Goal: Obtain resource: Download file/media

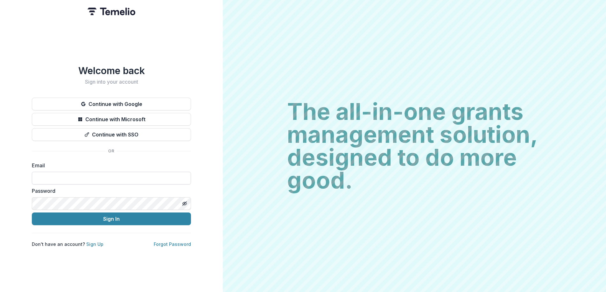
click at [102, 175] on input at bounding box center [111, 178] width 159 height 13
type input "**********"
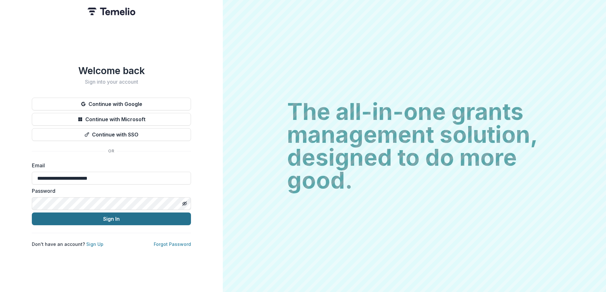
click at [105, 216] on button "Sign In" at bounding box center [111, 219] width 159 height 13
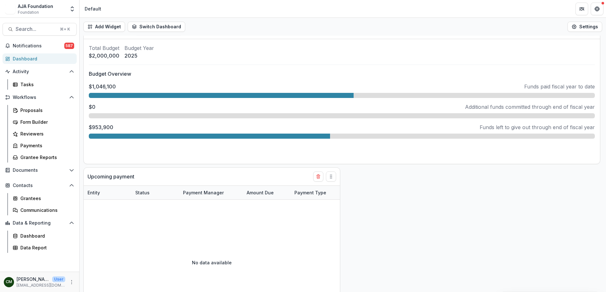
scroll to position [326, 0]
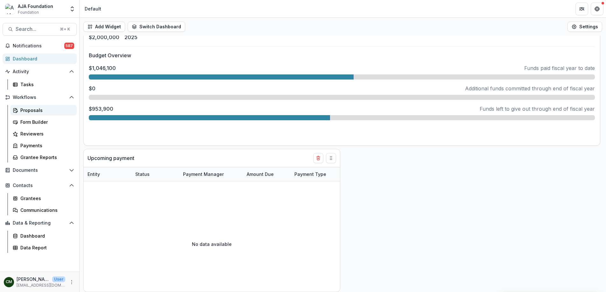
click at [28, 111] on div "Proposals" at bounding box center [45, 110] width 51 height 7
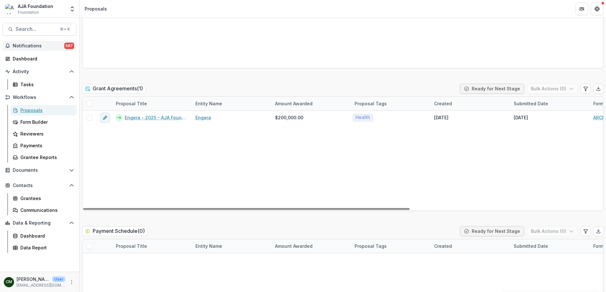
scroll to position [979, 0]
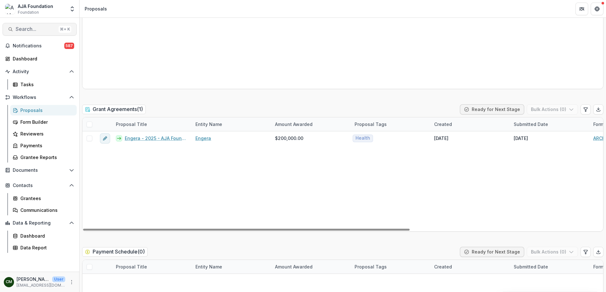
click at [35, 24] on button "Search... ⌘ + K" at bounding box center [40, 29] width 74 height 13
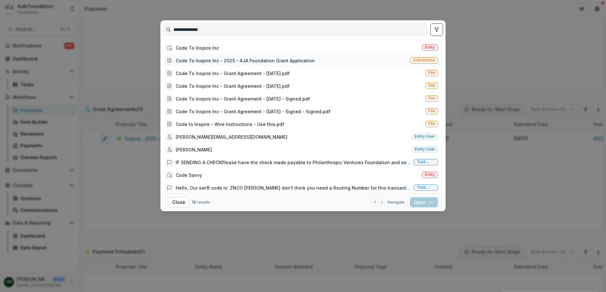
type input "**********"
click at [229, 63] on div "Code To Inspire Inc - 2025 - AJA Foundation Grant Application" at bounding box center [245, 60] width 139 height 7
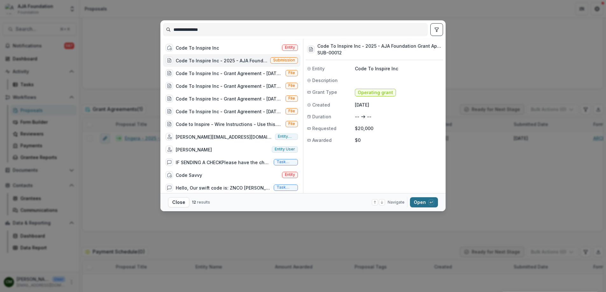
click at [423, 203] on button "Open with enter key" at bounding box center [424, 202] width 28 height 10
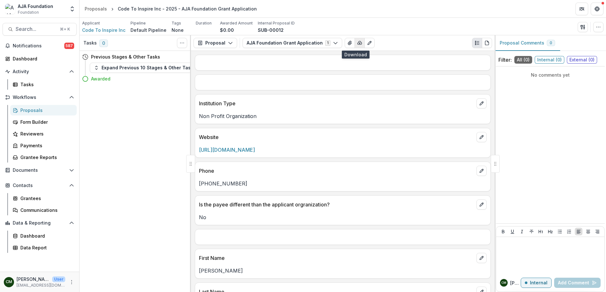
click at [357, 44] on icon "button" at bounding box center [359, 42] width 5 height 5
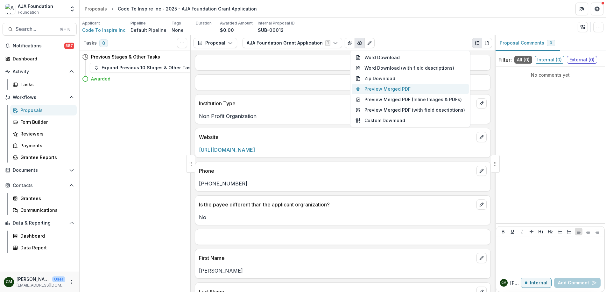
click at [375, 91] on button "Preview Merged PDF" at bounding box center [410, 89] width 117 height 11
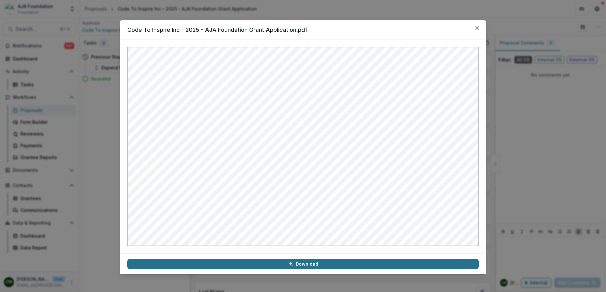
click at [303, 266] on link "Download" at bounding box center [303, 264] width 352 height 10
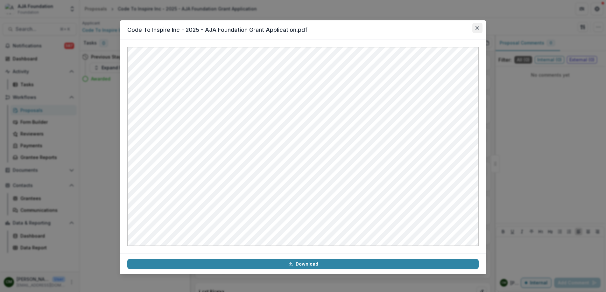
click at [477, 28] on icon "Close" at bounding box center [478, 28] width 4 height 4
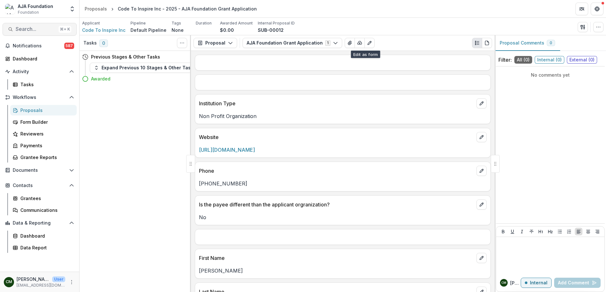
click at [41, 29] on span "Search..." at bounding box center [36, 29] width 40 height 6
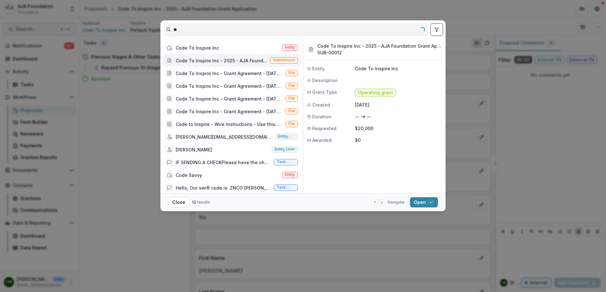
type input "*"
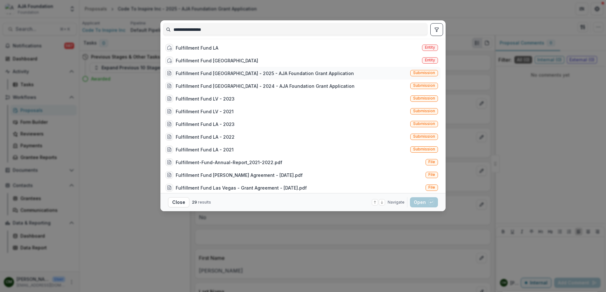
type input "**********"
click at [232, 75] on div "Fulfillment Fund [GEOGRAPHIC_DATA] - 2025 - AJA Foundation Grant Application" at bounding box center [265, 73] width 178 height 7
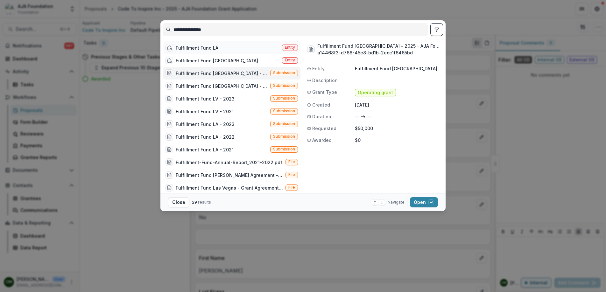
click at [206, 51] on div "Fulfillment Fund LA" at bounding box center [197, 48] width 43 height 7
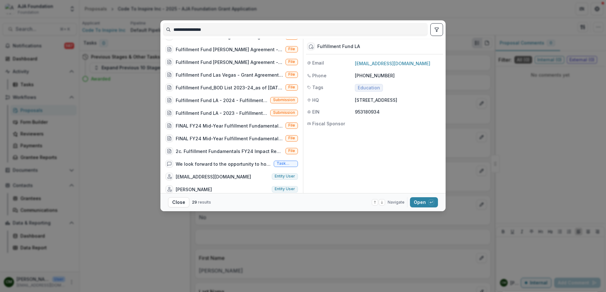
scroll to position [203, 0]
click at [303, 7] on div "**********" at bounding box center [303, 146] width 606 height 292
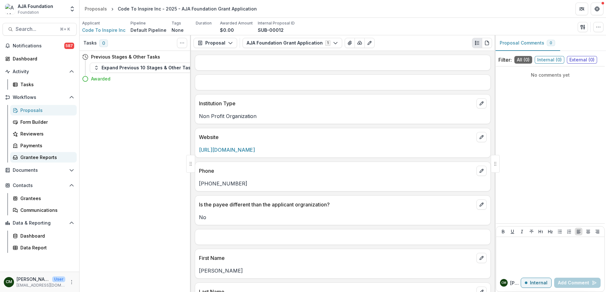
click at [36, 159] on div "Grantee Reports" at bounding box center [45, 157] width 51 height 7
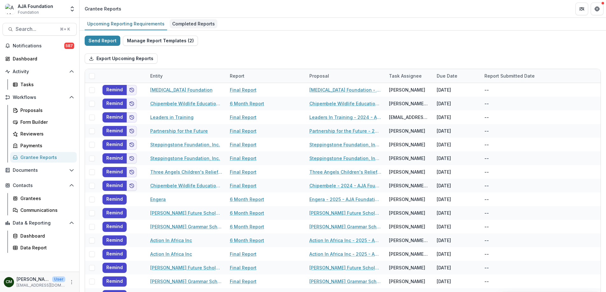
click at [182, 26] on div "Completed Reports" at bounding box center [194, 23] width 48 height 9
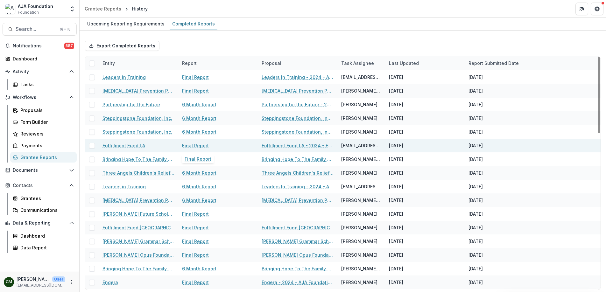
click at [203, 146] on link "Final Report" at bounding box center [195, 145] width 27 height 7
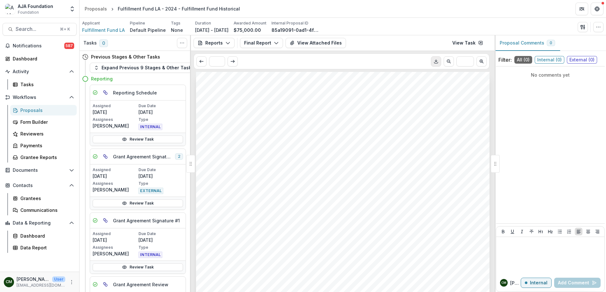
click at [435, 62] on icon "Download PDF" at bounding box center [436, 61] width 5 height 5
click at [42, 159] on div "Grantee Reports" at bounding box center [45, 157] width 51 height 7
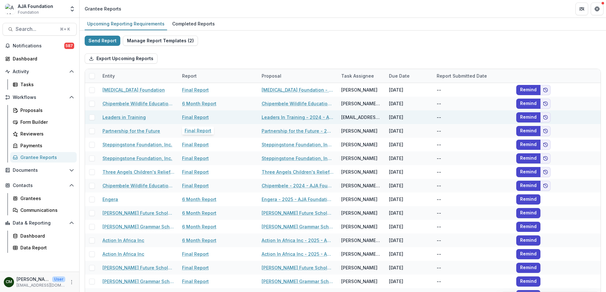
click at [195, 116] on link "Final Report" at bounding box center [195, 117] width 27 height 7
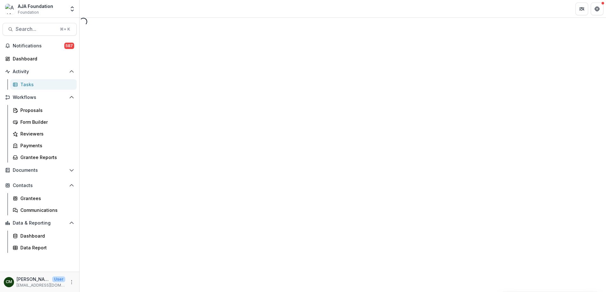
select select "********"
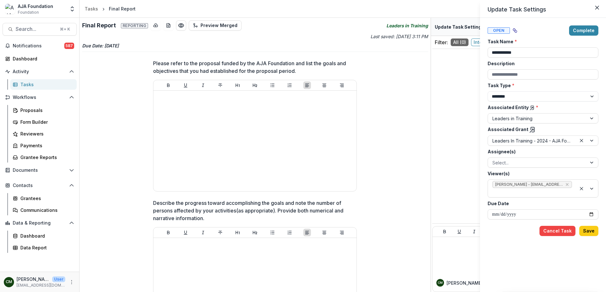
click at [41, 158] on div "**********" at bounding box center [303, 146] width 606 height 292
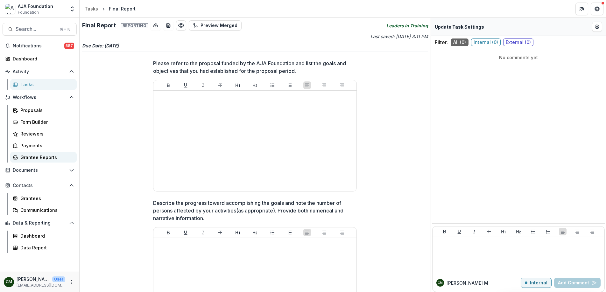
click at [41, 158] on div "Grantee Reports" at bounding box center [45, 157] width 51 height 7
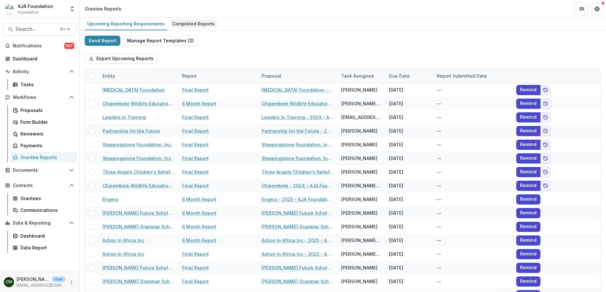
click at [189, 23] on div "Completed Reports" at bounding box center [194, 23] width 48 height 9
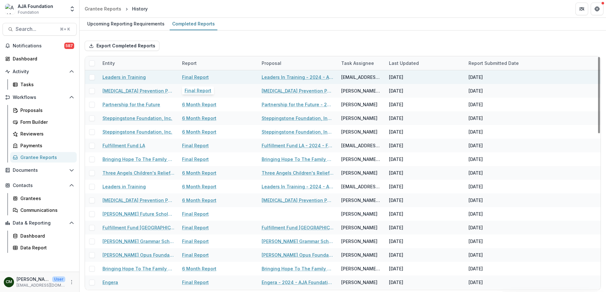
click at [193, 76] on link "Final Report" at bounding box center [195, 77] width 27 height 7
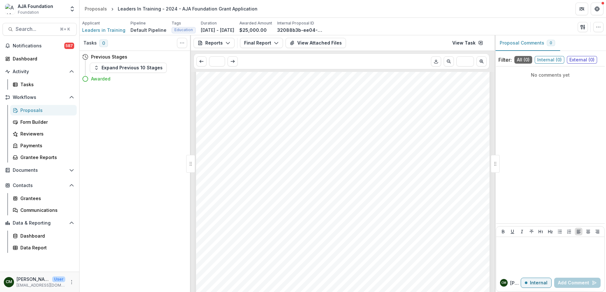
scroll to position [1287, 0]
click at [438, 62] on icon "Download PDF" at bounding box center [436, 62] width 4 height 1
